Goal: Task Accomplishment & Management: Manage account settings

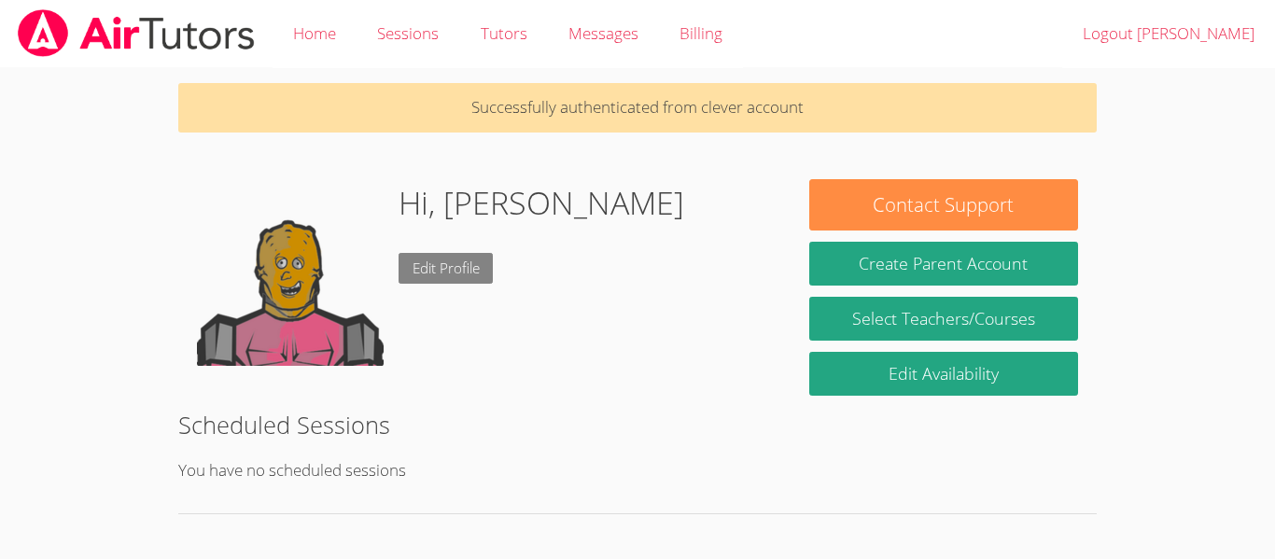
click at [452, 270] on link "Edit Profile" at bounding box center [446, 268] width 95 height 31
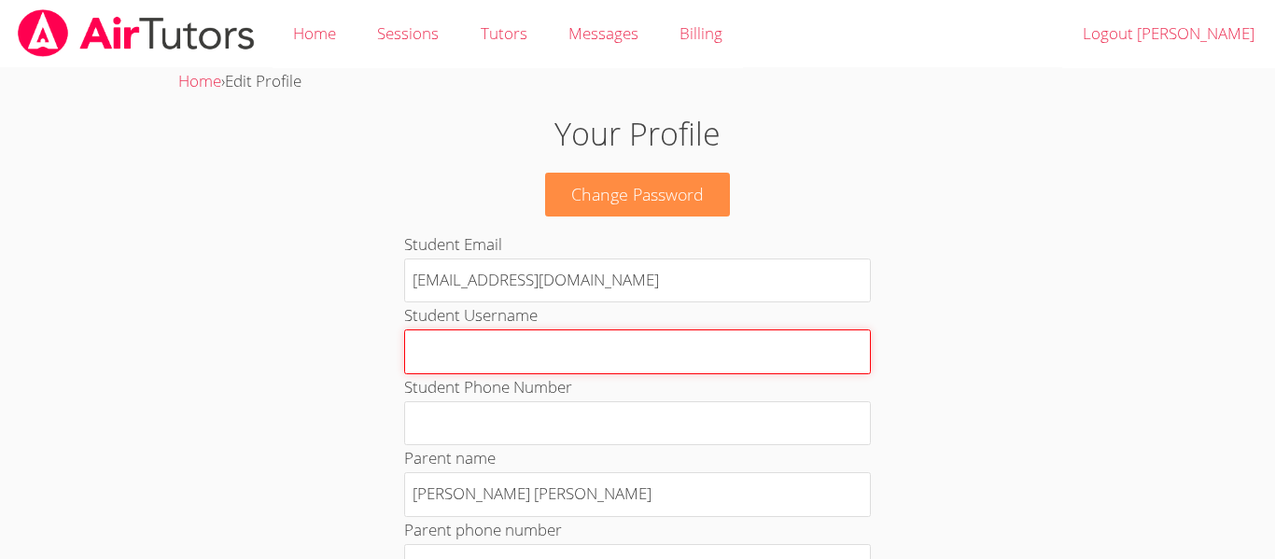
click at [573, 354] on input "Student Username" at bounding box center [637, 352] width 467 height 45
type input "c"
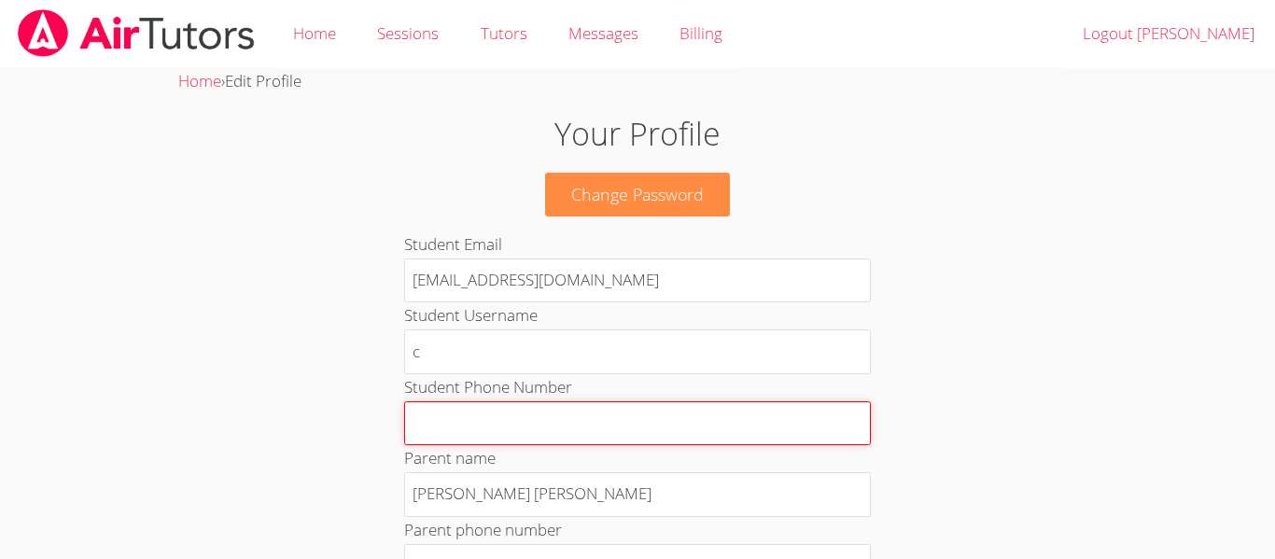
click at [796, 435] on input "Student Phone Number" at bounding box center [637, 423] width 467 height 45
type input "ute"
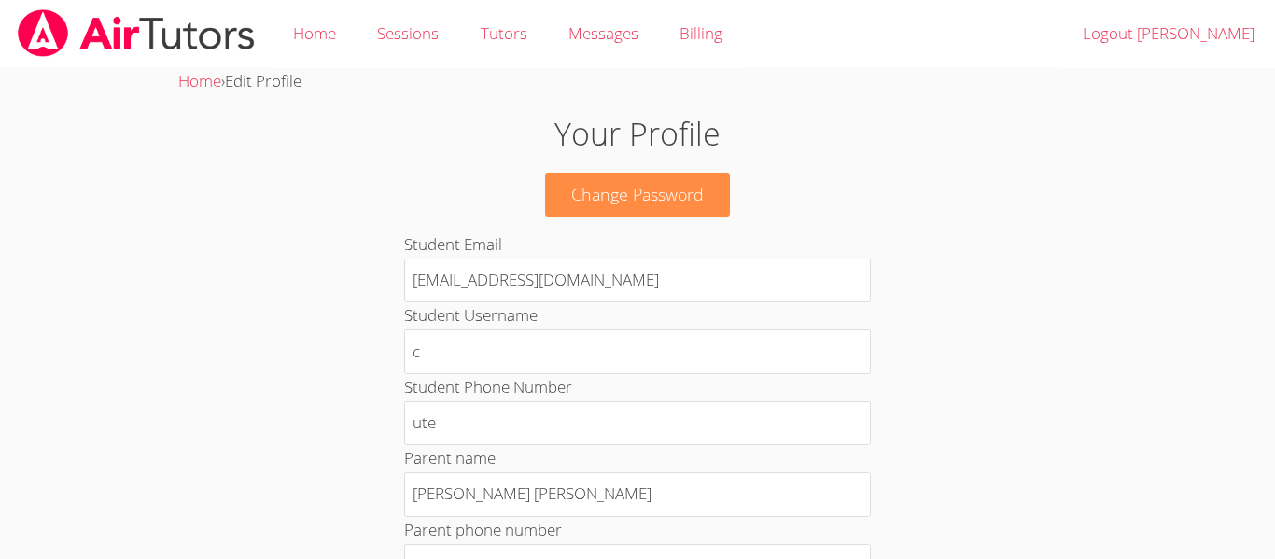
click at [533, 381] on label "Student Phone Number" at bounding box center [488, 386] width 168 height 21
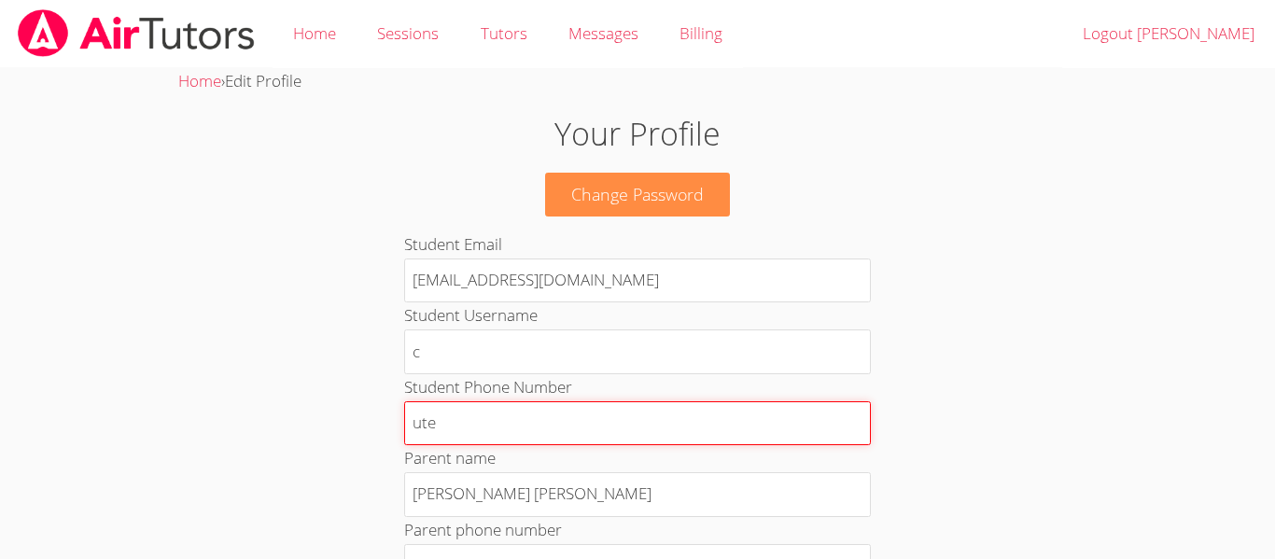
click at [533, 401] on input "ute" at bounding box center [637, 423] width 467 height 45
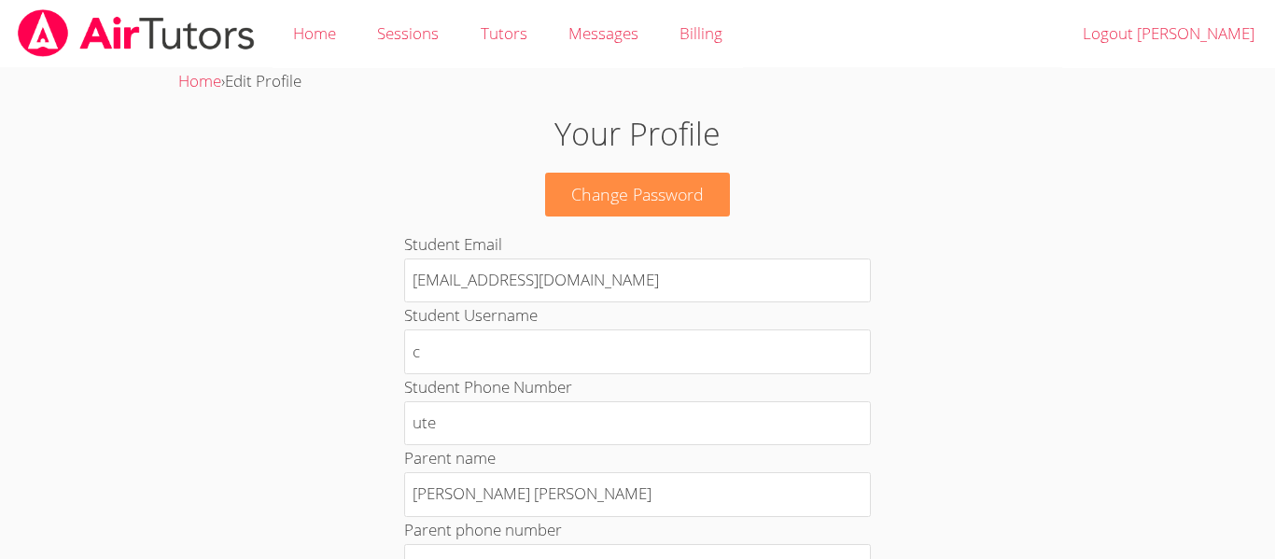
click at [545, 378] on label "Student Phone Number" at bounding box center [488, 386] width 168 height 21
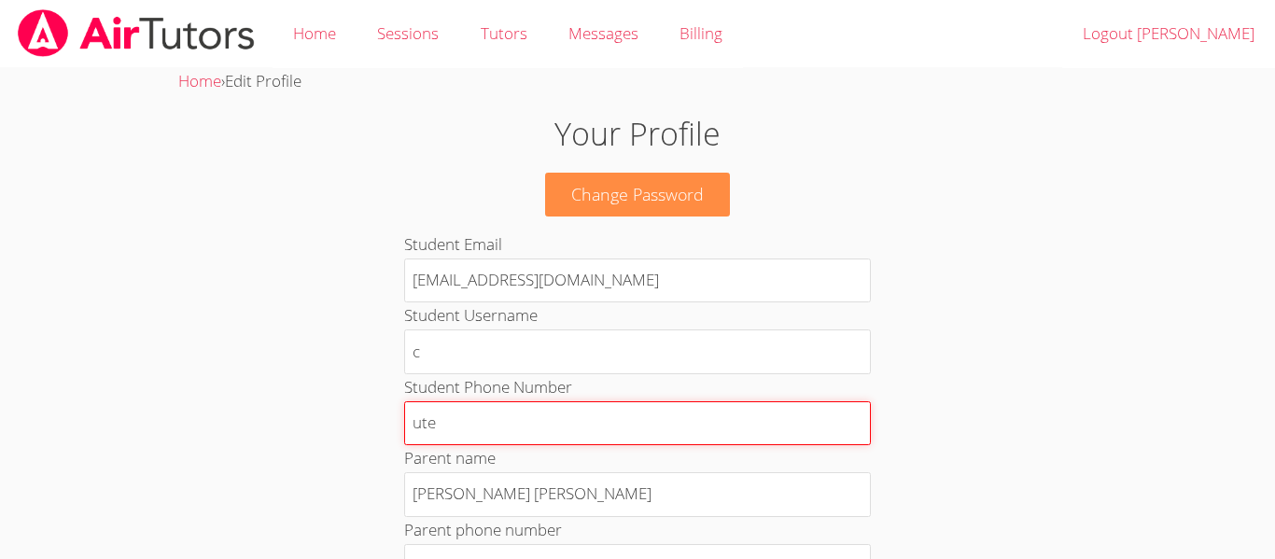
click at [545, 401] on input "ute" at bounding box center [637, 423] width 467 height 45
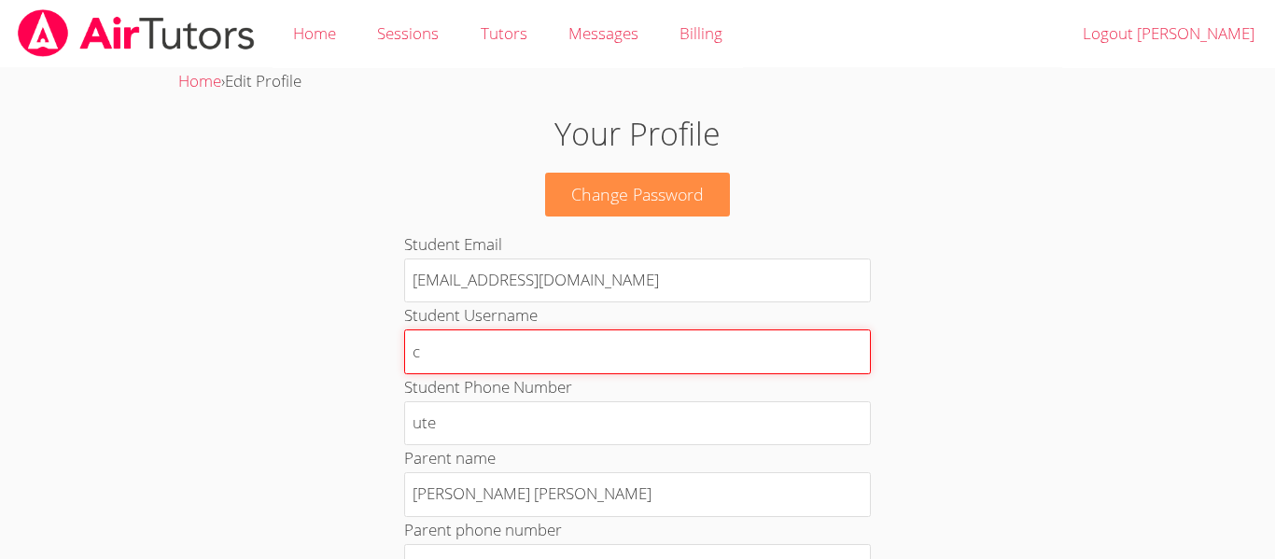
click at [600, 341] on input "c" at bounding box center [637, 352] width 467 height 45
